Goal: Task Accomplishment & Management: Manage account settings

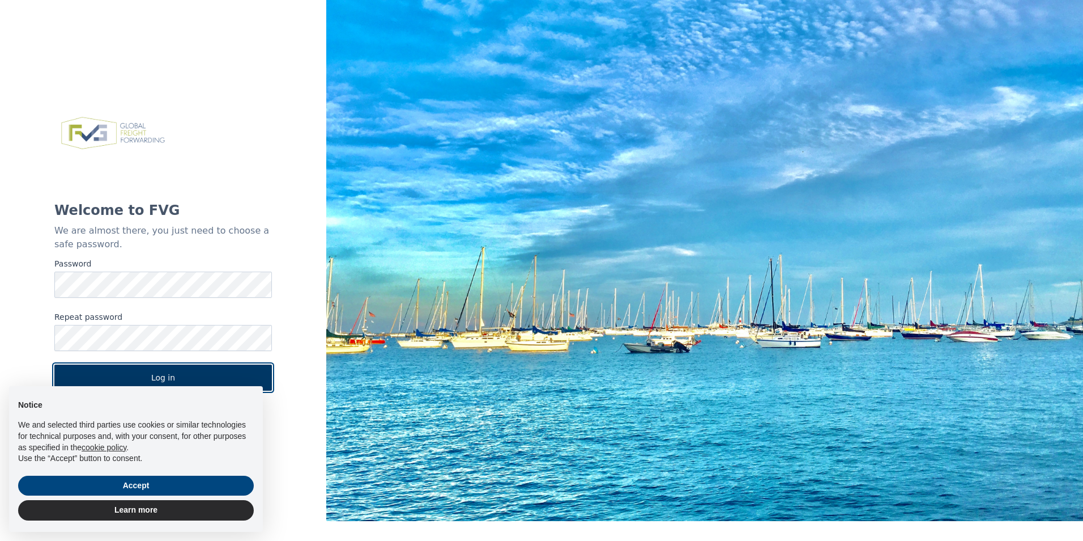
click at [210, 373] on button "Log in" at bounding box center [163, 377] width 218 height 26
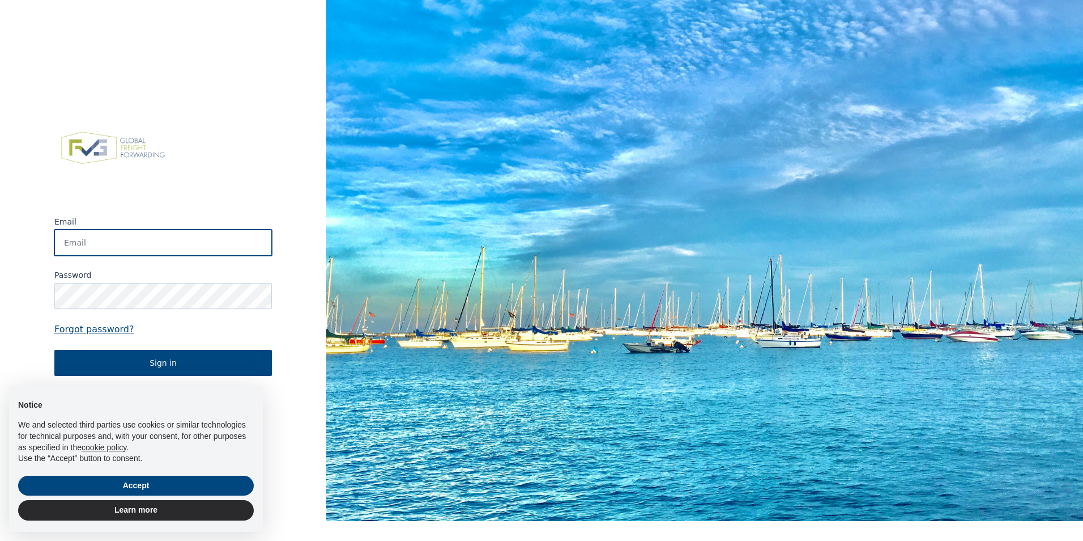
click at [156, 244] on input "Email" at bounding box center [163, 242] width 218 height 26
type input "[EMAIL_ADDRESS][DOMAIN_NAME]"
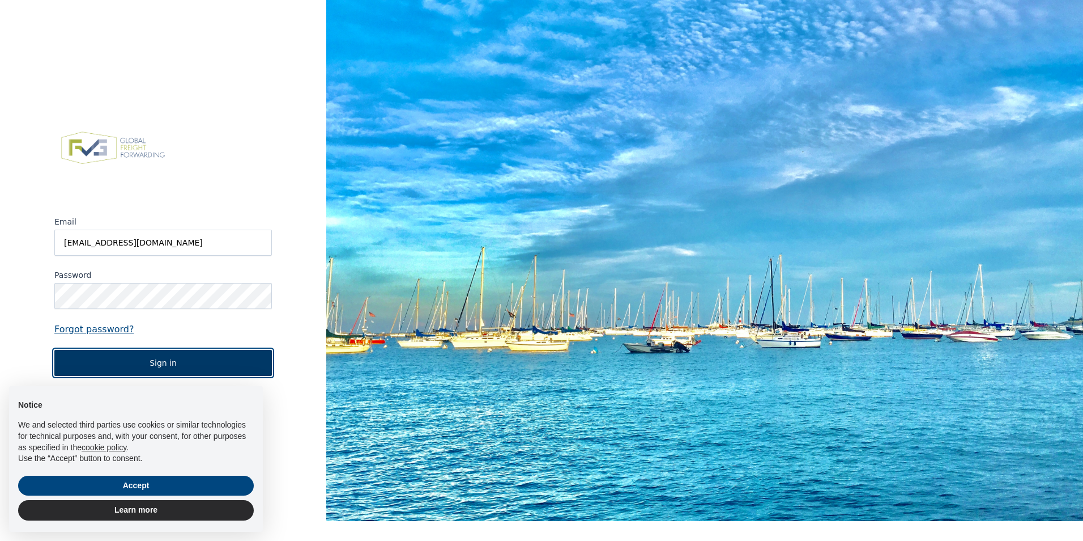
click at [229, 362] on button "Sign in" at bounding box center [163, 363] width 218 height 26
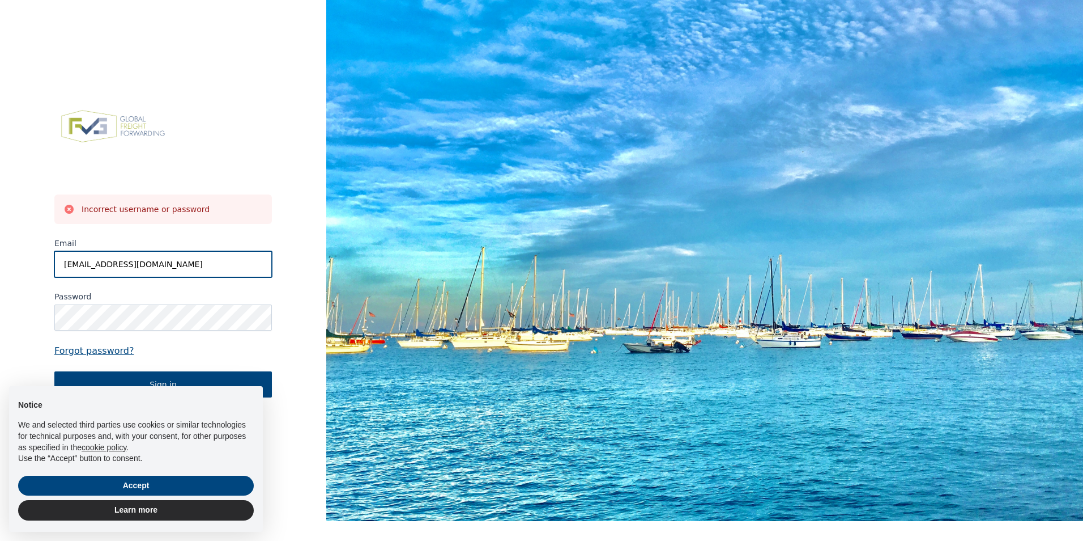
click at [181, 260] on input "[EMAIL_ADDRESS][DOMAIN_NAME]" at bounding box center [163, 264] width 218 height 26
drag, startPoint x: 308, startPoint y: 336, endPoint x: 291, endPoint y: 337, distance: 16.4
click at [308, 336] on div "Incorrect username or password Email finance@allinox.be Password Forgot passwor…" at bounding box center [163, 250] width 326 height 541
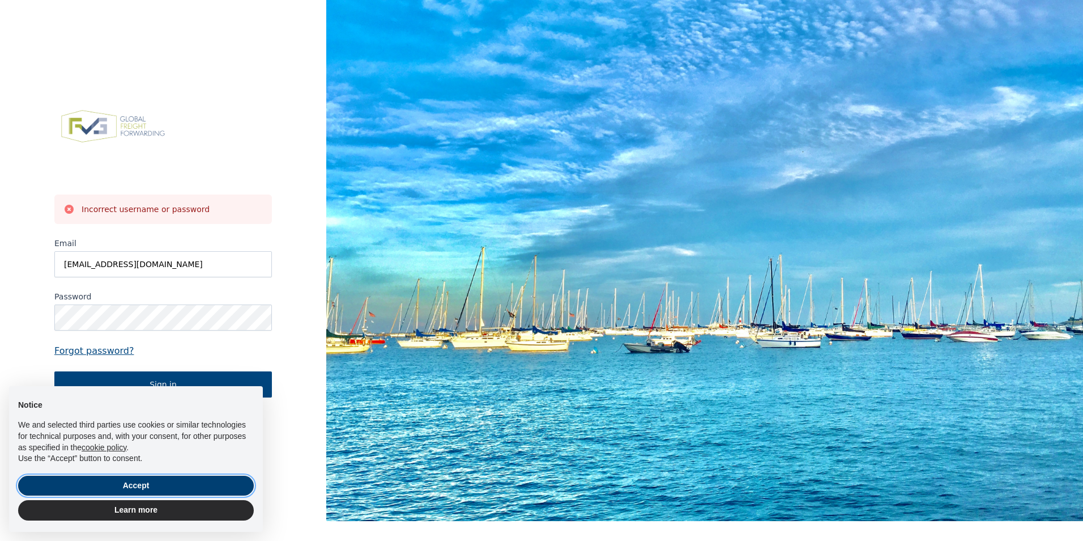
click at [155, 482] on button "Accept" at bounding box center [136, 485] width 236 height 20
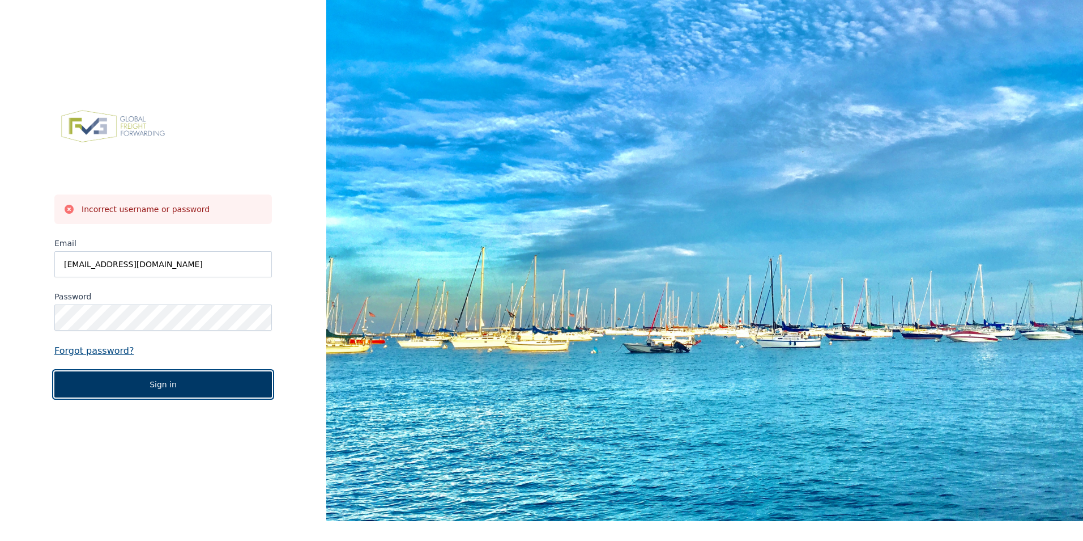
click at [154, 376] on button "Sign in" at bounding box center [163, 384] width 218 height 26
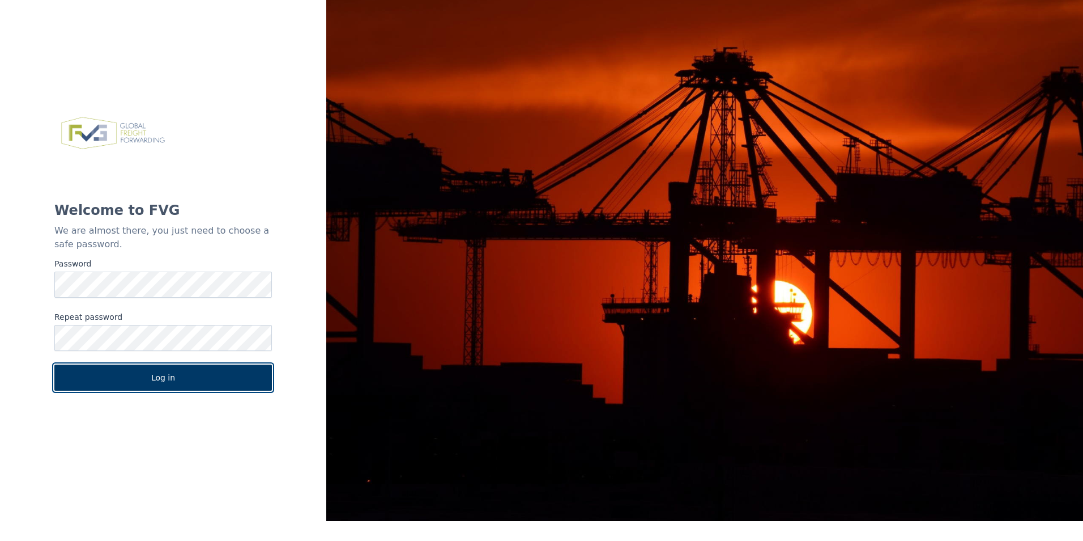
click at [170, 380] on button "Log in" at bounding box center [163, 377] width 218 height 26
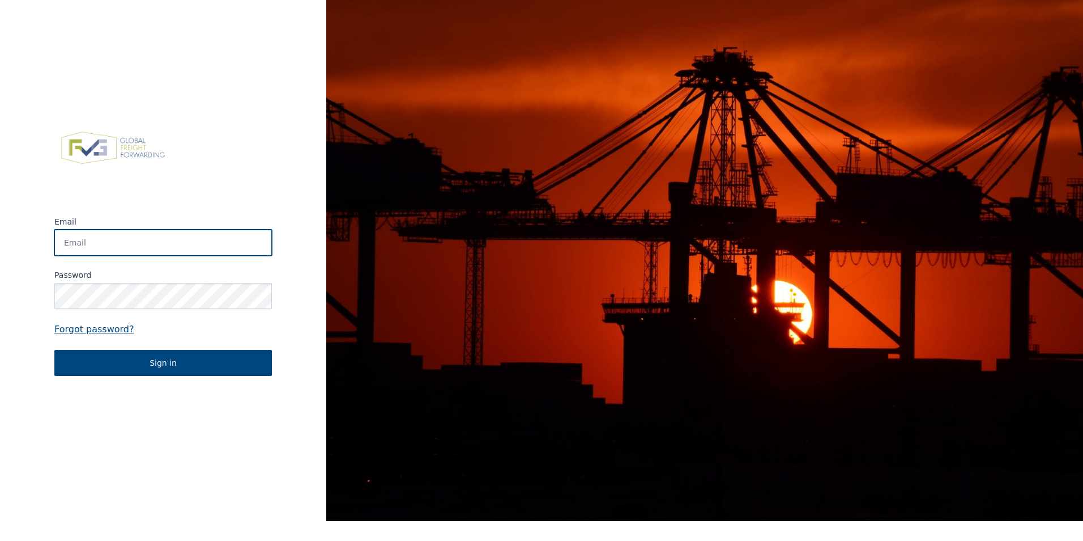
click at [112, 240] on input "Email" at bounding box center [163, 242] width 218 height 26
type input "[EMAIL_ADDRESS][DOMAIN_NAME]"
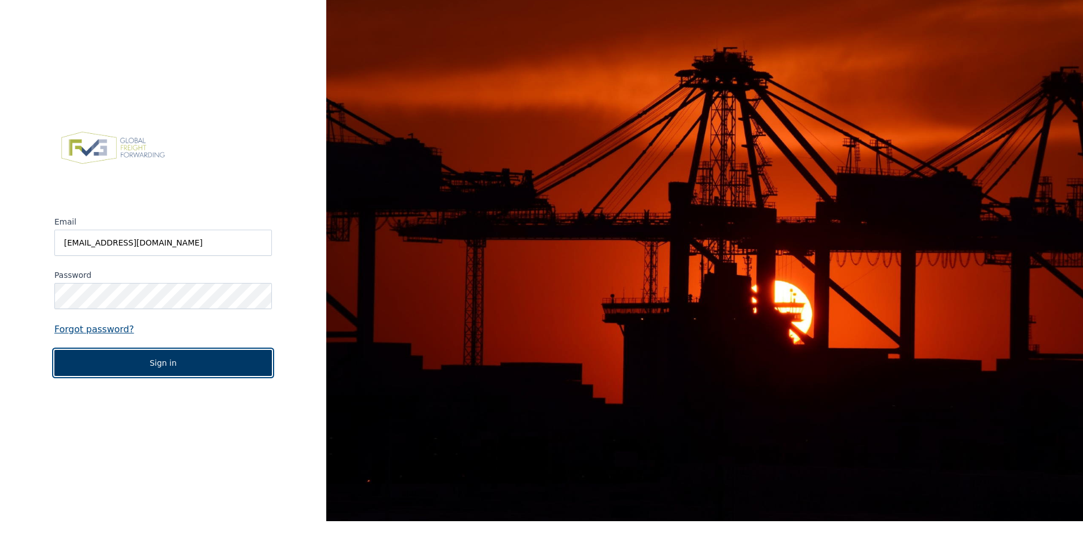
click at [142, 370] on button "Sign in" at bounding box center [163, 363] width 218 height 26
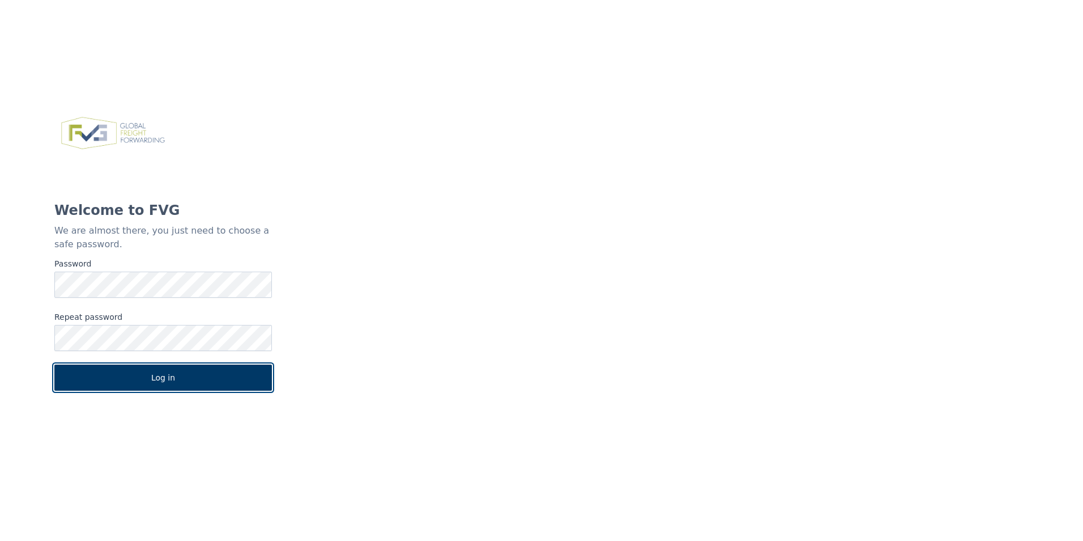
click at [139, 376] on button "Log in" at bounding box center [163, 377] width 218 height 26
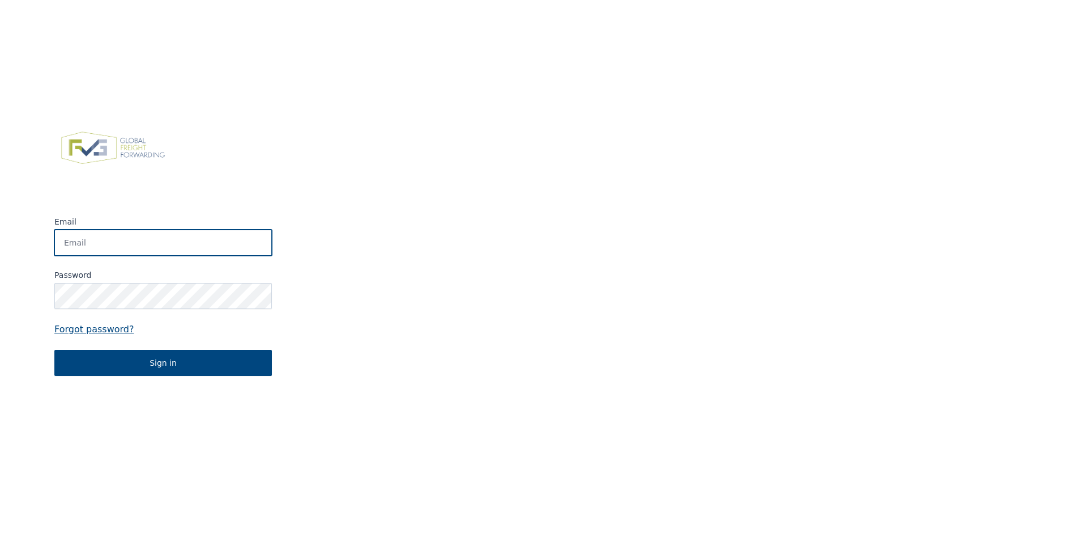
click at [104, 254] on input "Email" at bounding box center [163, 242] width 218 height 26
paste input "[EMAIL_ADDRESS][DOMAIN_NAME]"
type input "[EMAIL_ADDRESS][DOMAIN_NAME]"
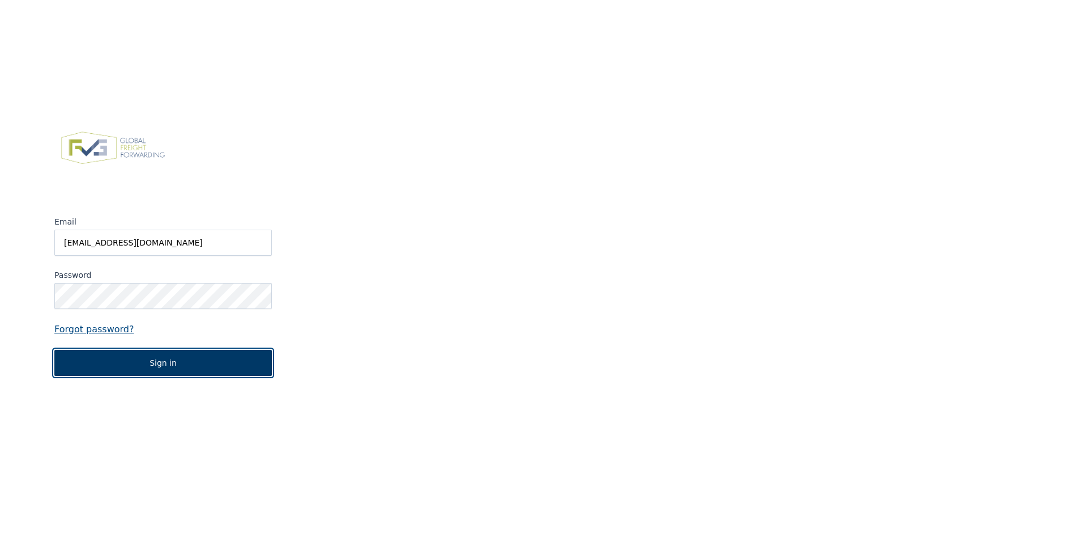
click at [150, 366] on button "Sign in" at bounding box center [163, 363] width 218 height 26
